Goal: Submit feedback/report problem

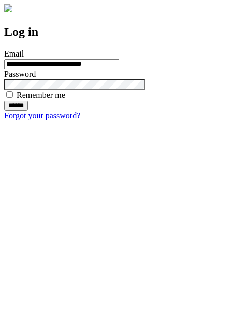
click at [28, 111] on input "******" at bounding box center [16, 105] width 24 height 10
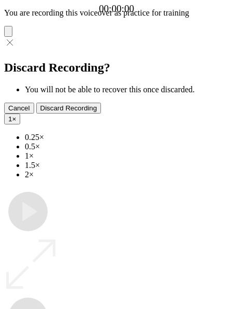
type input "**********"
